Goal: Task Accomplishment & Management: Use online tool/utility

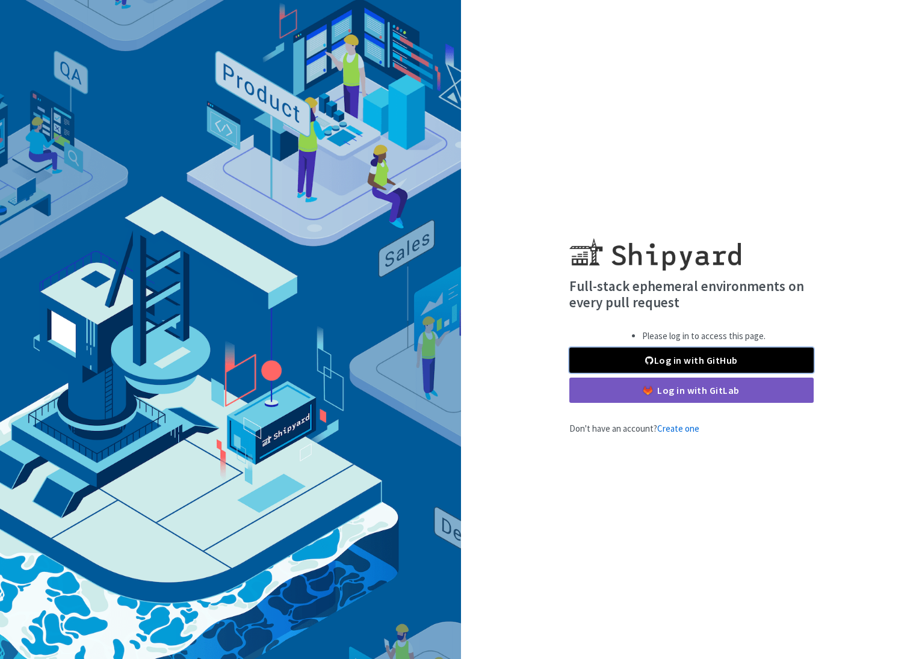
click at [713, 359] on link "Log in with GitHub" at bounding box center [691, 360] width 244 height 25
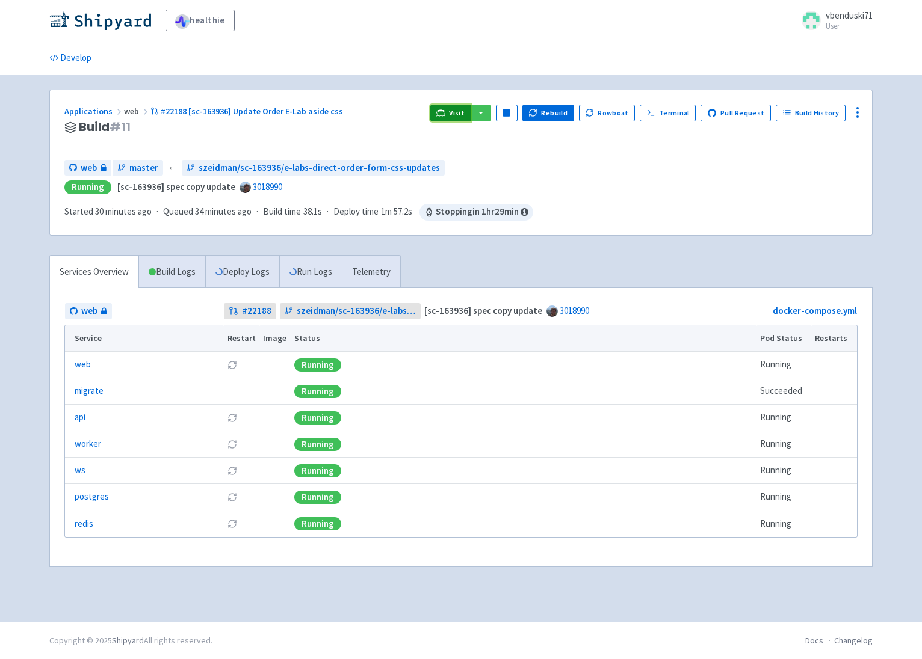
click at [462, 115] on span "Visit" at bounding box center [457, 113] width 16 height 10
